Goal: Find specific fact: Find specific fact

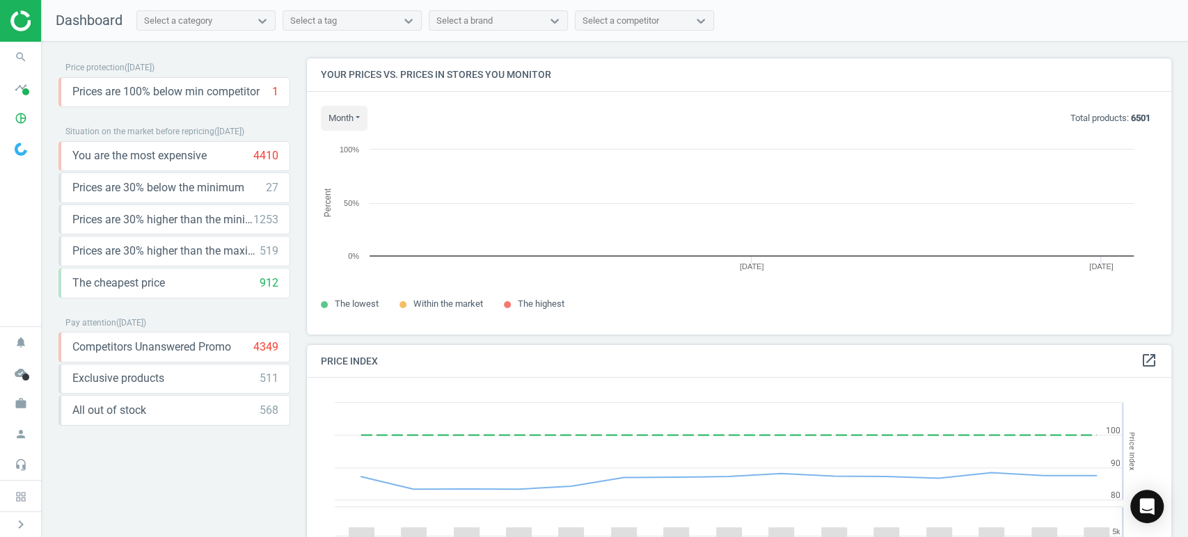
scroll to position [300, 877]
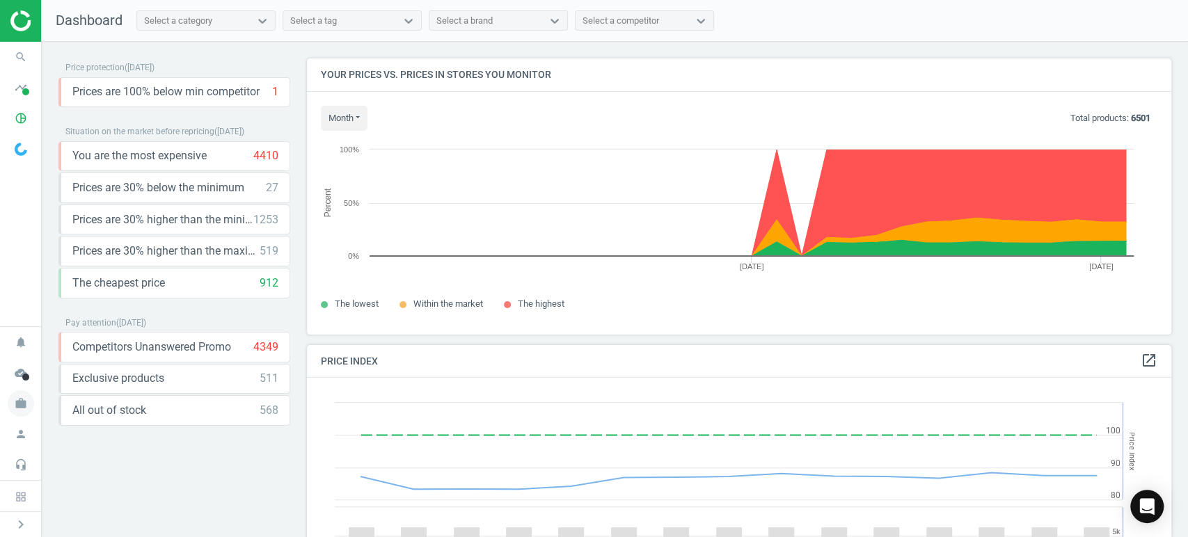
click at [28, 409] on icon "work" at bounding box center [21, 403] width 26 height 26
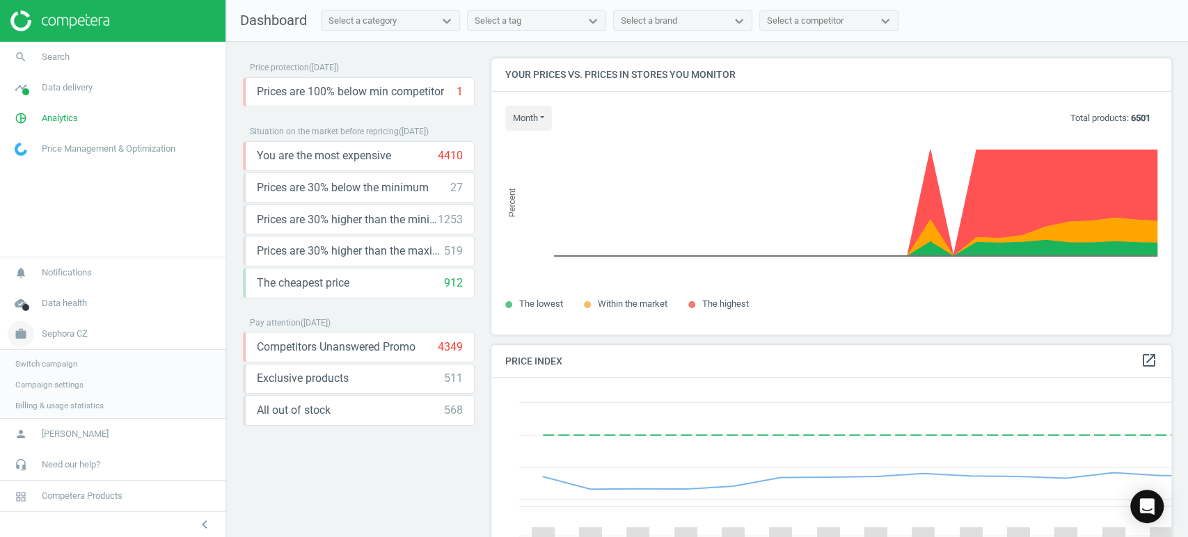
scroll to position [6, 7]
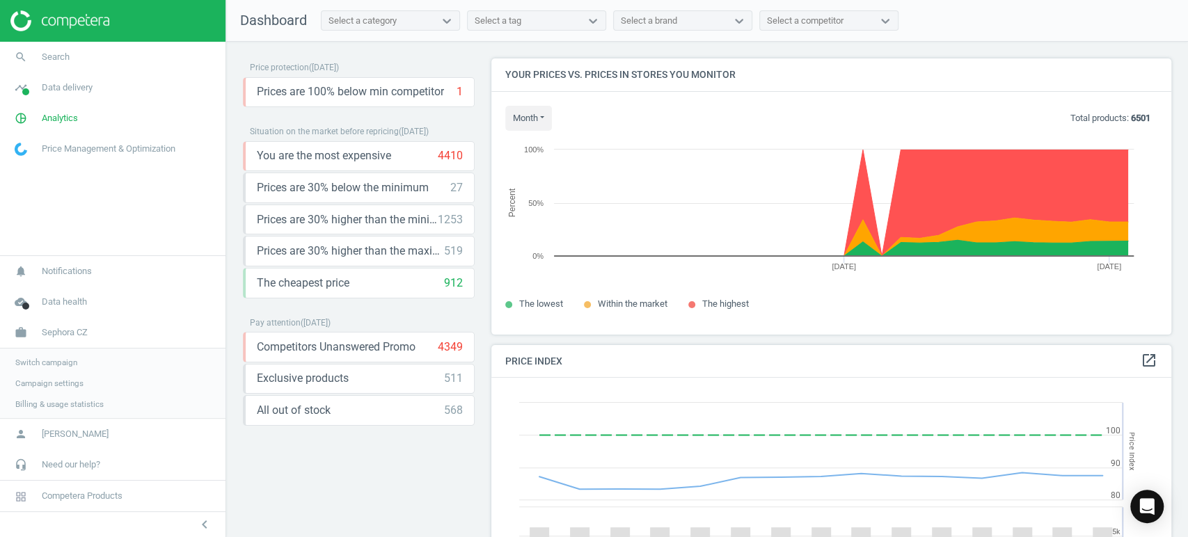
click at [63, 358] on span "Switch campaign" at bounding box center [46, 362] width 62 height 11
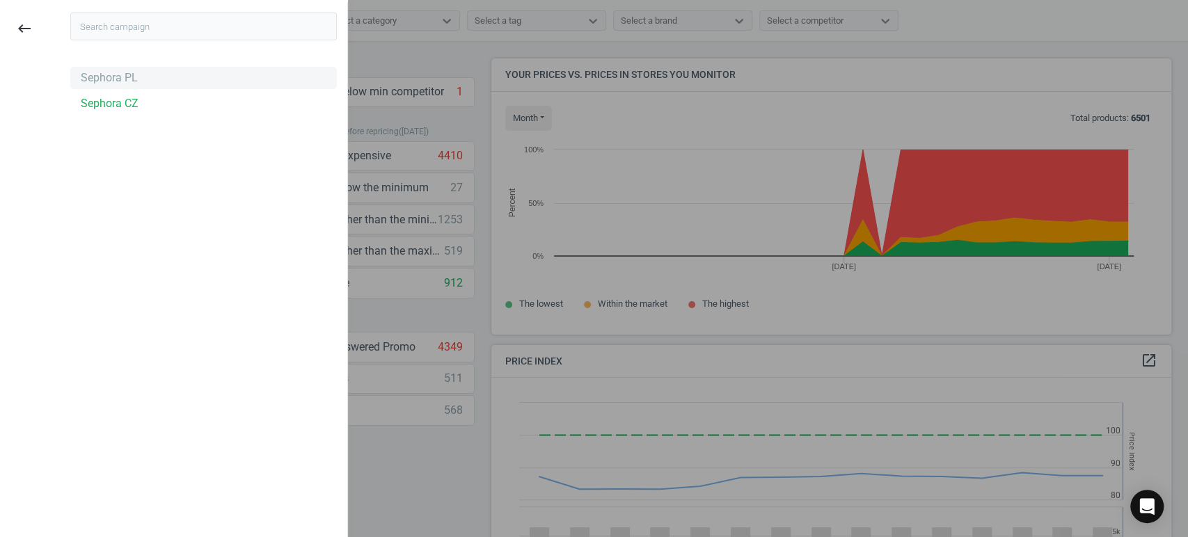
click at [122, 80] on div "Sephora PL" at bounding box center [109, 77] width 57 height 15
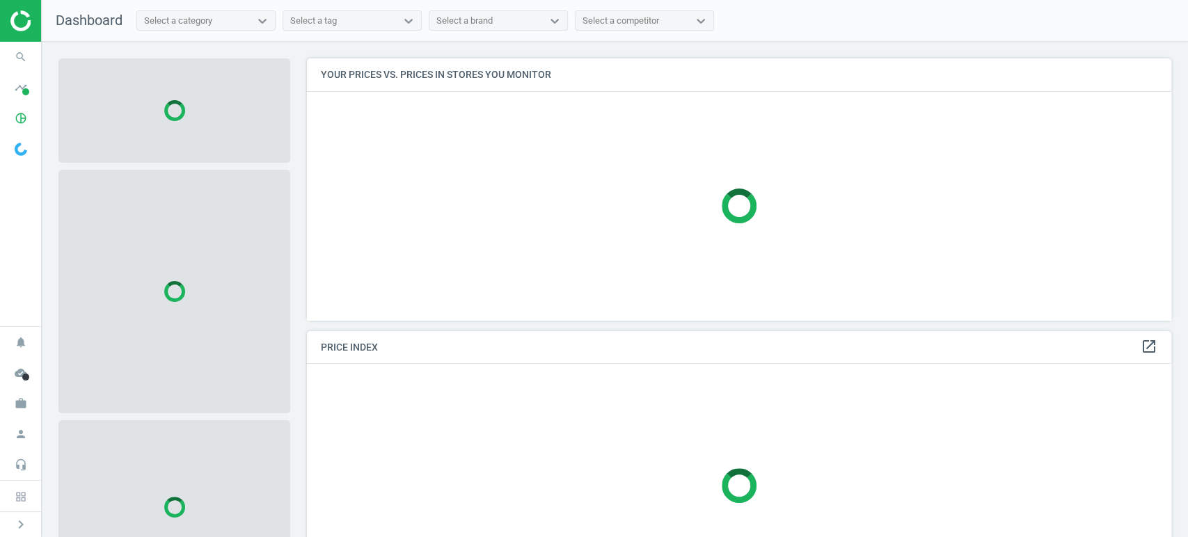
scroll to position [285, 877]
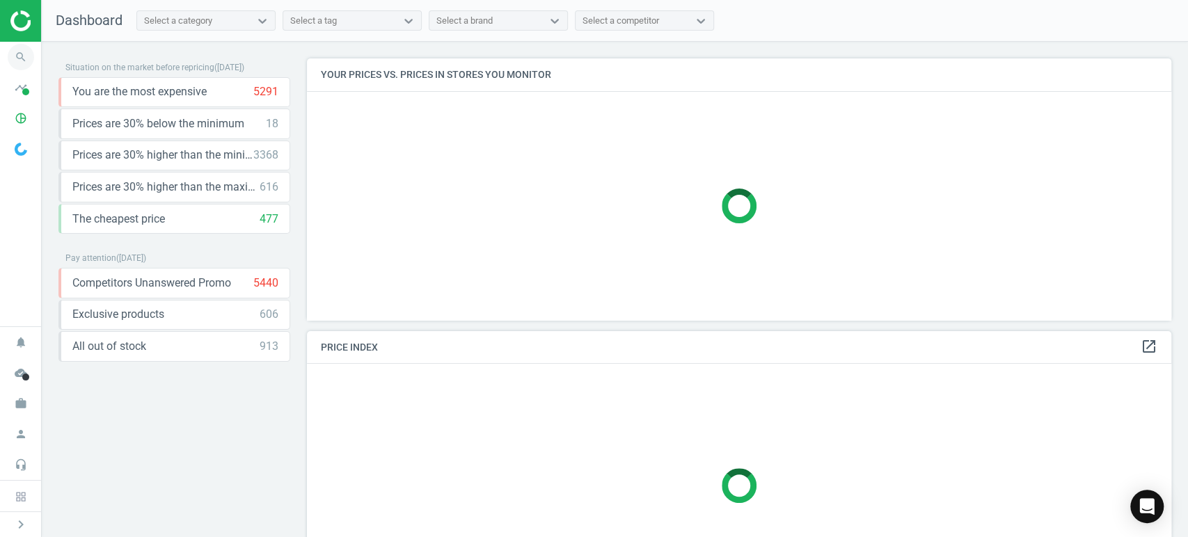
click at [17, 51] on icon "search" at bounding box center [21, 57] width 26 height 26
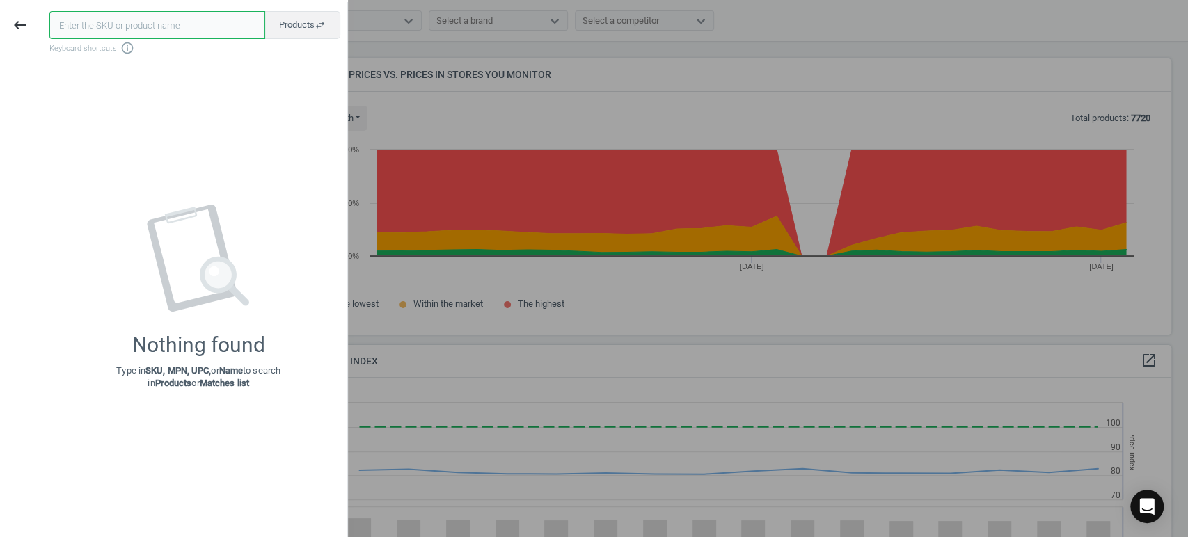
scroll to position [300, 877]
click at [134, 21] on input "text" at bounding box center [157, 25] width 216 height 28
paste input "648809"
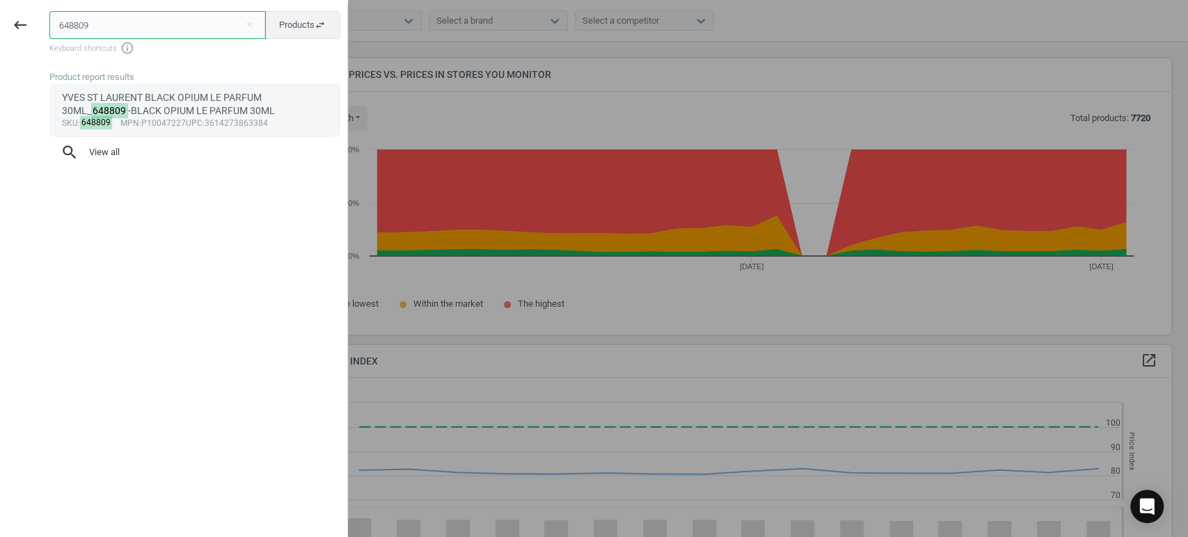
type input "648809"
click at [169, 93] on div "YVES ST LAURENT BLACK OPIUM LE PARFUM 30ML_ 648809 -BLACK OPIUM LE PARFUM 30ML" at bounding box center [195, 104] width 267 height 27
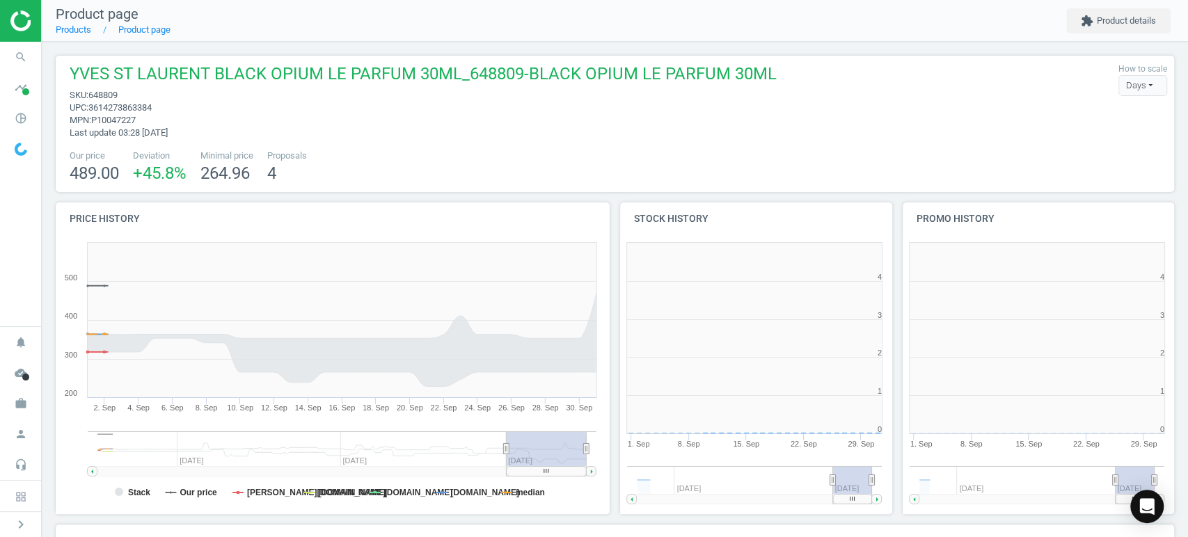
scroll to position [303, 293]
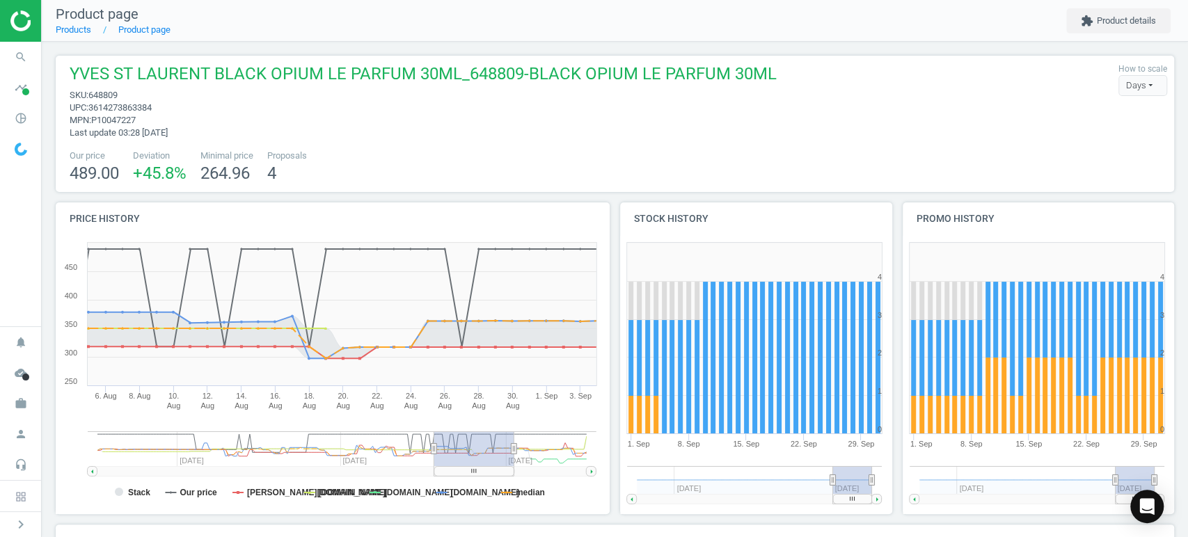
drag, startPoint x: 564, startPoint y: 474, endPoint x: 395, endPoint y: 301, distance: 241.6
click at [491, 473] on rect at bounding box center [474, 471] width 80 height 10
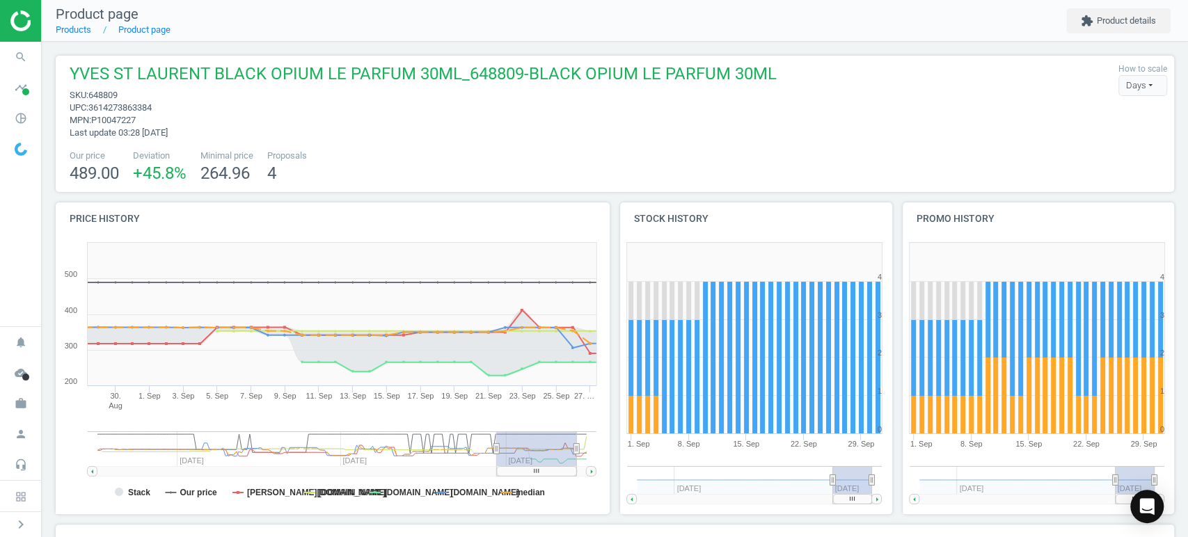
drag, startPoint x: 488, startPoint y: 475, endPoint x: 552, endPoint y: 476, distance: 64.0
click at [552, 476] on icon "Created with Highstock 6.2.0 Stack Our price douglas.pl lyko.com flaconi.pl not…" at bounding box center [330, 375] width 548 height 278
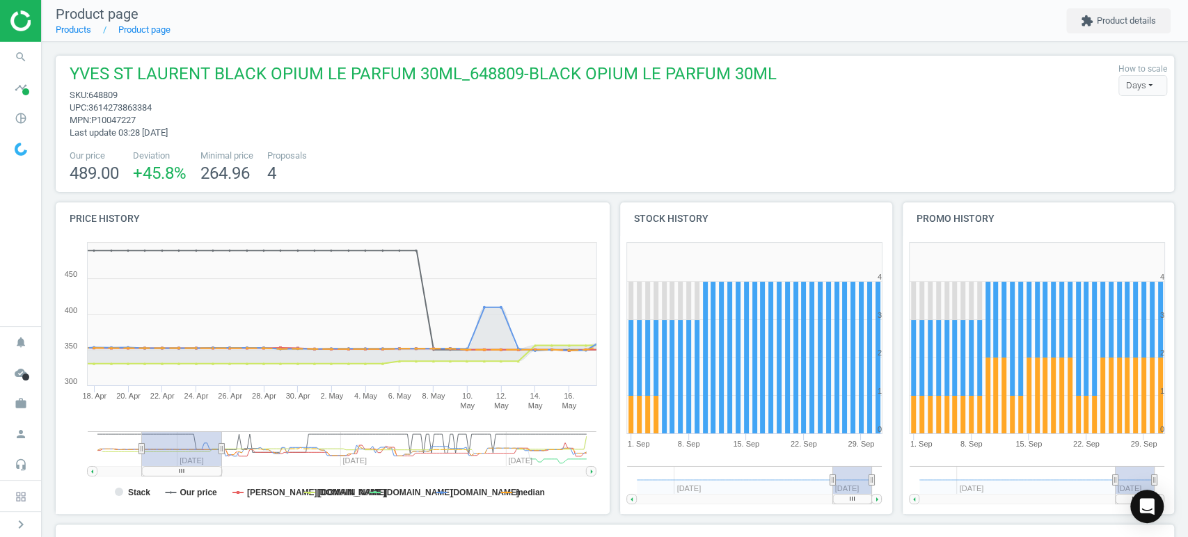
drag, startPoint x: 557, startPoint y: 470, endPoint x: 202, endPoint y: 473, distance: 354.9
click at [202, 473] on rect at bounding box center [182, 471] width 80 height 10
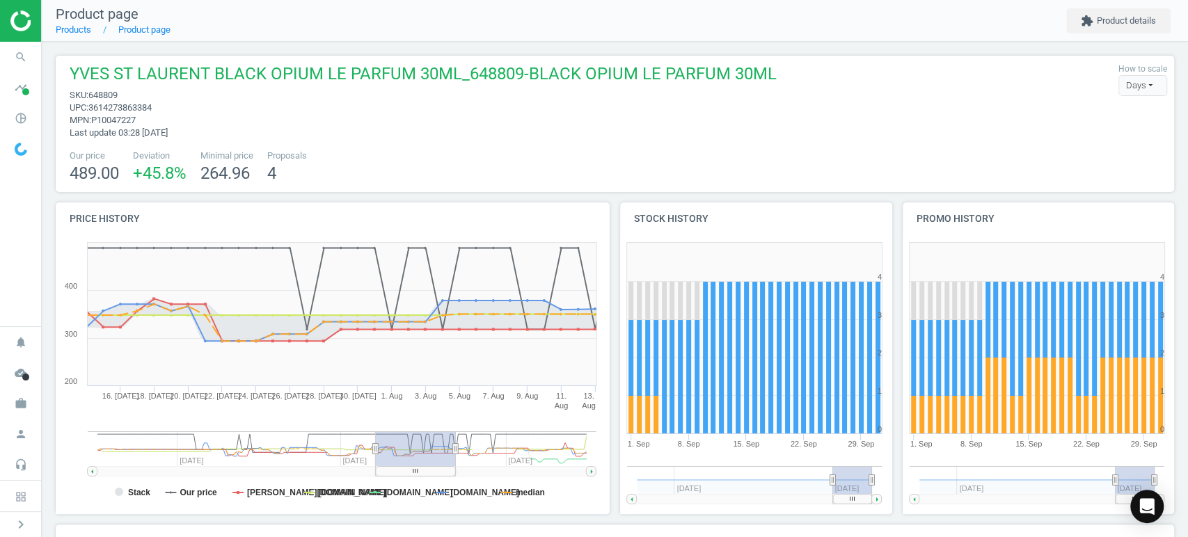
drag, startPoint x: 206, startPoint y: 473, endPoint x: 440, endPoint y: 473, distance: 233.8
click at [440, 473] on rect at bounding box center [416, 471] width 80 height 10
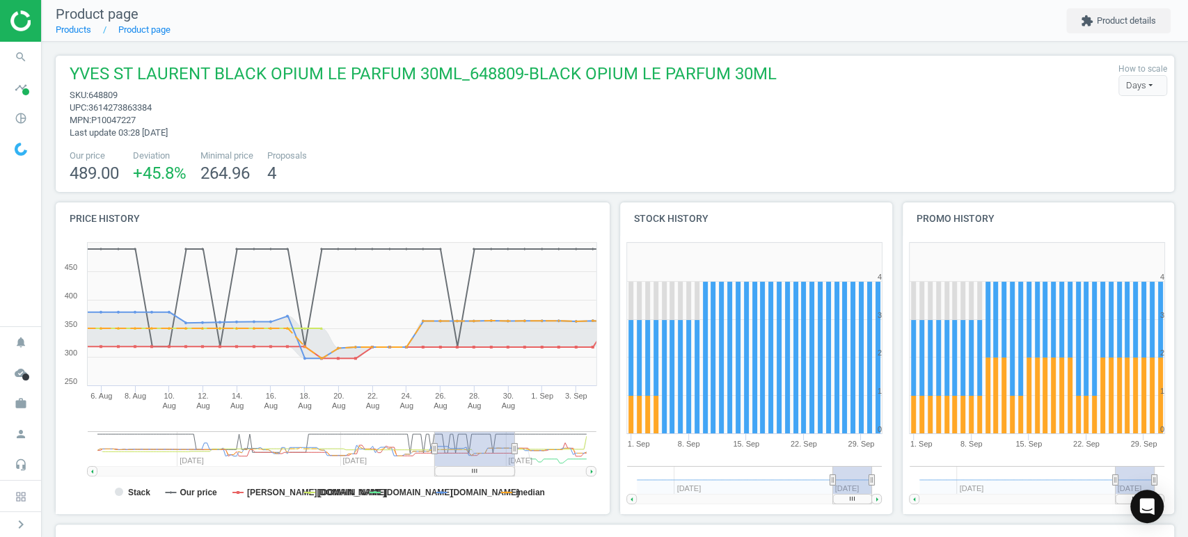
drag, startPoint x: 436, startPoint y: 471, endPoint x: 495, endPoint y: 471, distance: 58.5
click at [495, 471] on rect at bounding box center [475, 471] width 80 height 10
